Goal: Information Seeking & Learning: Check status

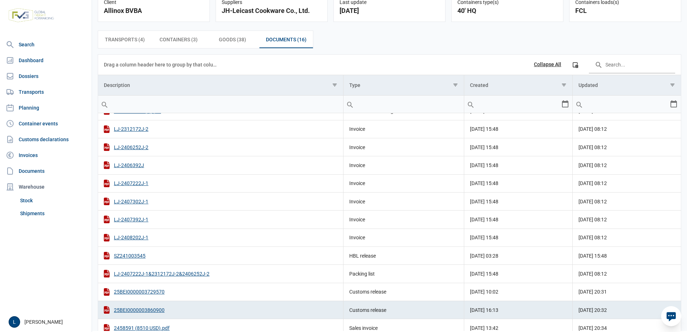
scroll to position [45, 0]
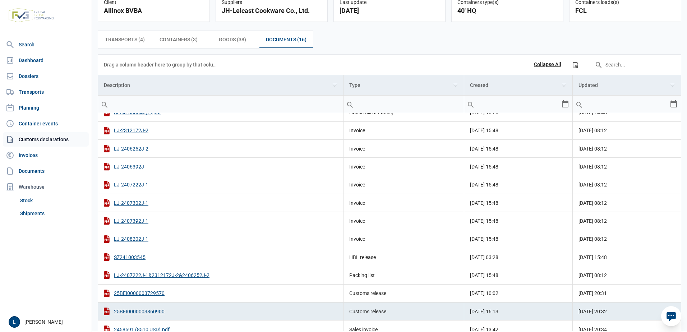
click at [48, 135] on link "Customs declarations" at bounding box center [46, 139] width 86 height 14
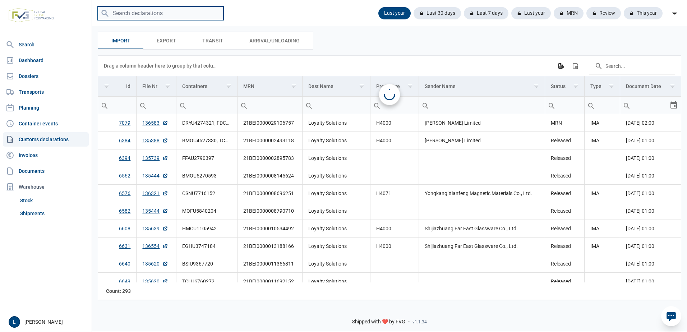
click at [153, 17] on input "search" at bounding box center [161, 13] width 126 height 14
paste input "25BEI0000026078870"
type input "25BEI0000026078870"
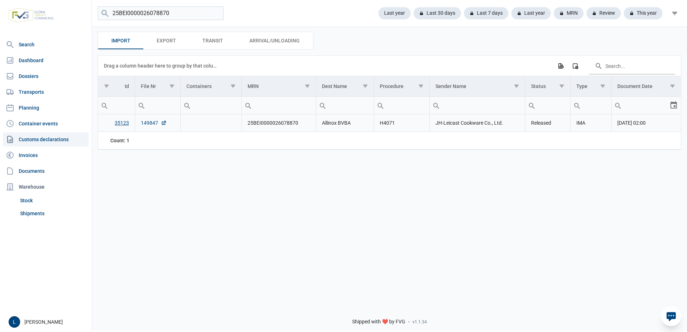
click at [149, 121] on link "149847" at bounding box center [154, 122] width 26 height 7
drag, startPoint x: 87, startPoint y: 7, endPoint x: 43, endPoint y: 0, distance: 44.7
click at [43, 0] on html "For evaluation purposes only. Redistribution prohibited. Please register an exi…" at bounding box center [343, 166] width 687 height 332
paste input "search"
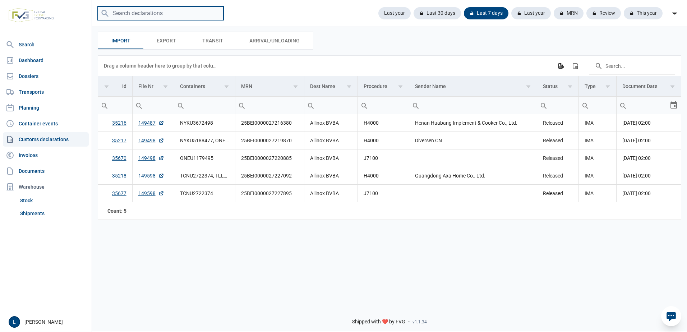
click at [159, 17] on input "search" at bounding box center [161, 13] width 126 height 14
paste input "25BEI0000004312626"
type input "25BEI0000004312626"
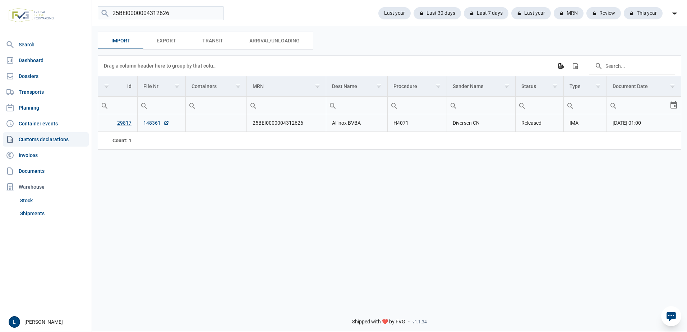
click at [149, 124] on link "148361" at bounding box center [156, 122] width 26 height 7
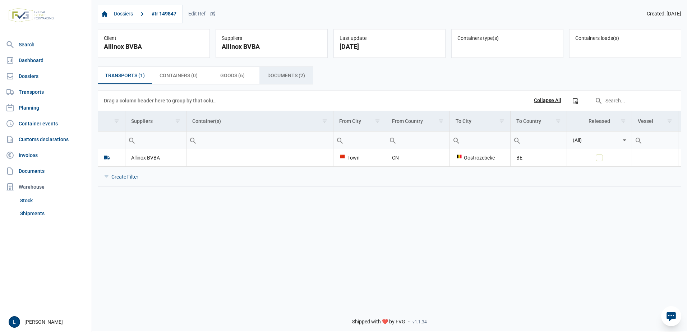
click at [282, 75] on span "Documents (2) Documents (2)" at bounding box center [286, 75] width 38 height 9
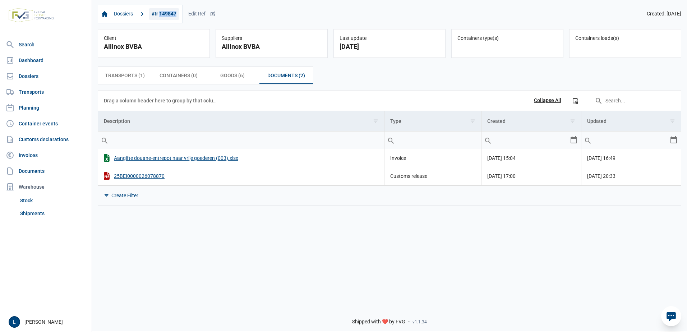
drag, startPoint x: 180, startPoint y: 15, endPoint x: 161, endPoint y: 14, distance: 19.1
click at [161, 14] on div "Dossiers #tr 149847" at bounding box center [140, 14] width 85 height 19
copy link "149847"
click at [58, 72] on link "Dossiers" at bounding box center [46, 76] width 86 height 14
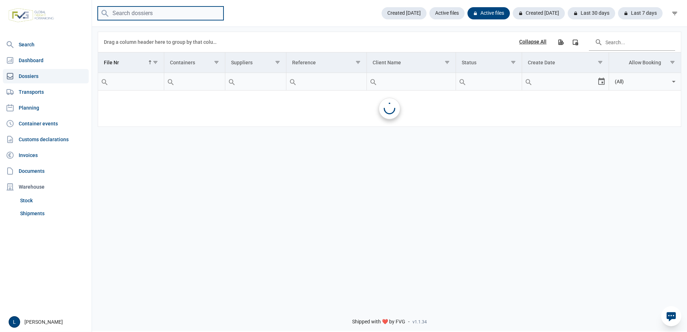
click at [157, 13] on input "search" at bounding box center [161, 13] width 126 height 14
paste input "149847"
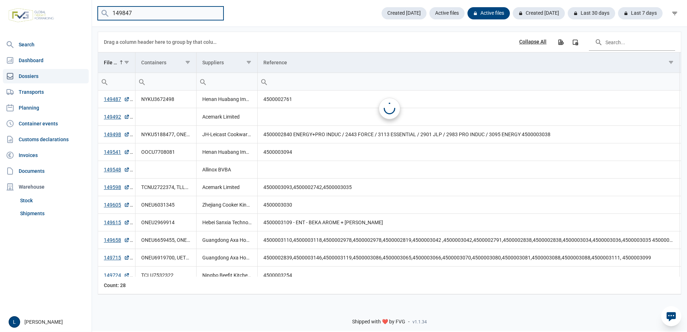
type input "149847"
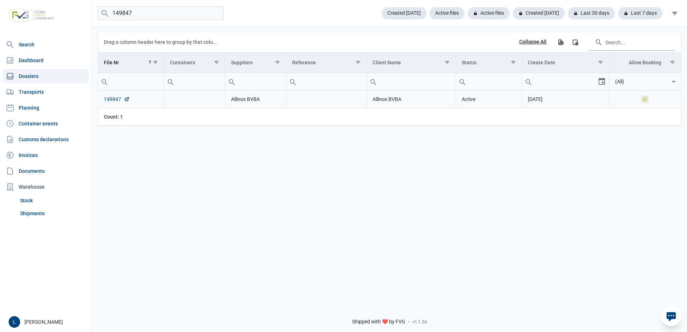
click at [117, 99] on link "149847" at bounding box center [117, 99] width 26 height 7
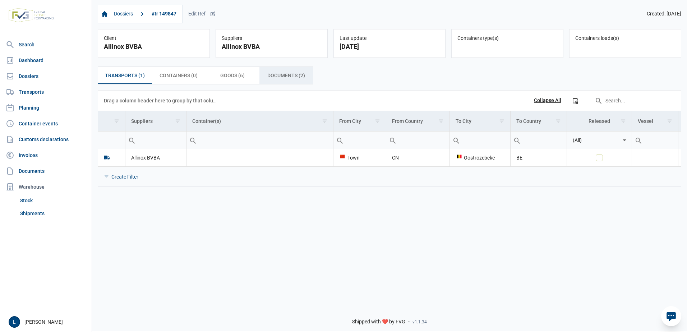
click at [288, 75] on span "Documents (2) Documents (2)" at bounding box center [286, 75] width 38 height 9
click at [283, 73] on span "Documents (4) Documents (4)" at bounding box center [286, 75] width 38 height 9
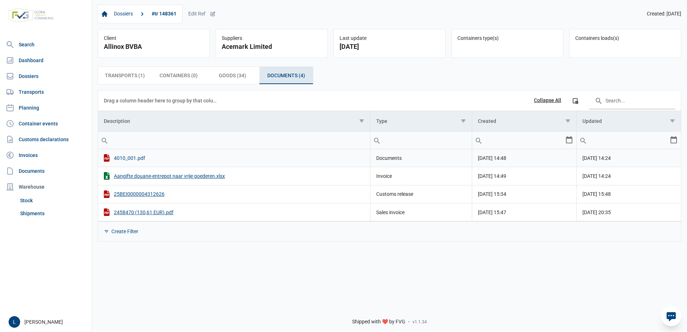
click at [126, 156] on div "4010_001.pdf" at bounding box center [234, 158] width 260 height 8
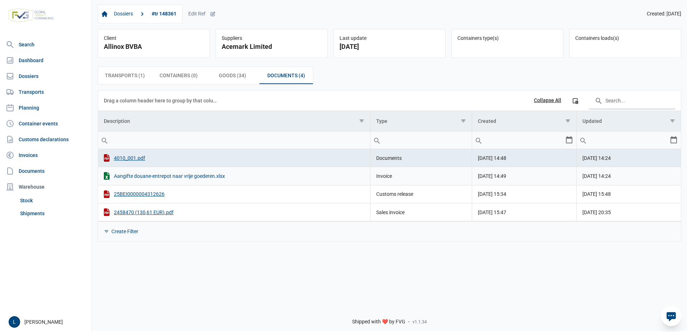
click at [151, 177] on div "Aangifte douane-entrepot naar vrije goederen.xlsx" at bounding box center [234, 176] width 260 height 8
